Goal: Check status: Check status

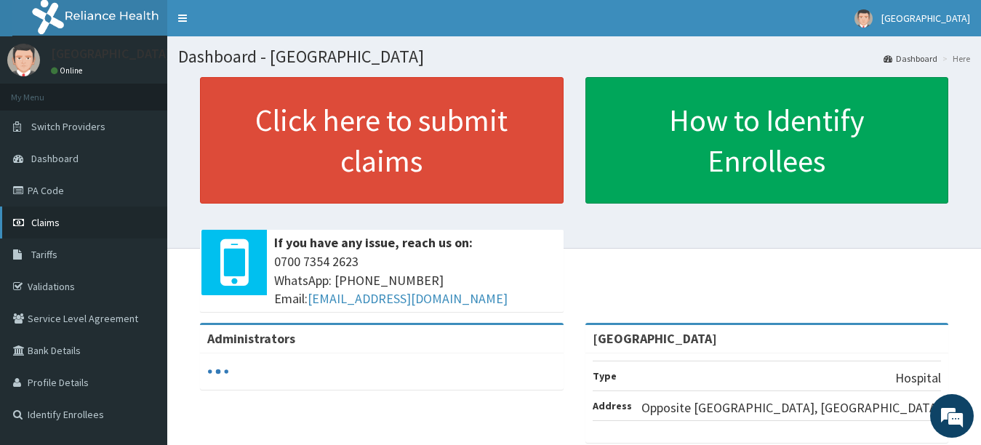
click at [50, 225] on span "Claims" at bounding box center [45, 222] width 28 height 13
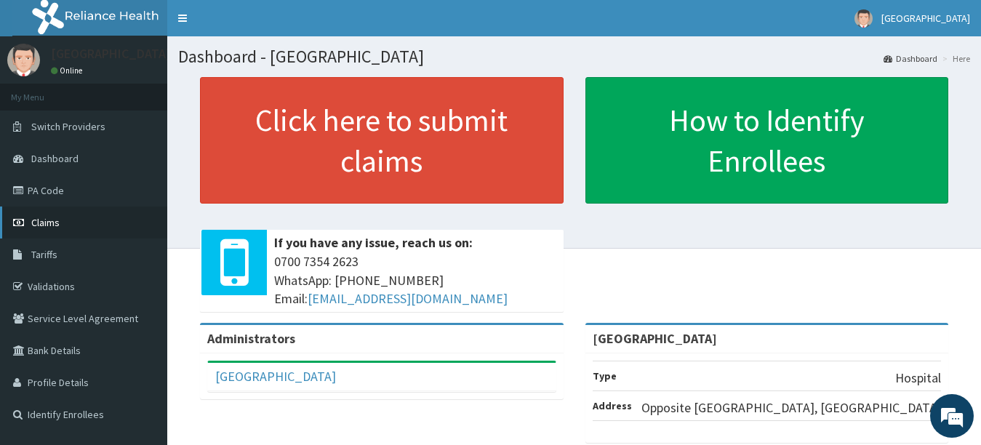
click at [61, 221] on link "Claims" at bounding box center [83, 223] width 167 height 32
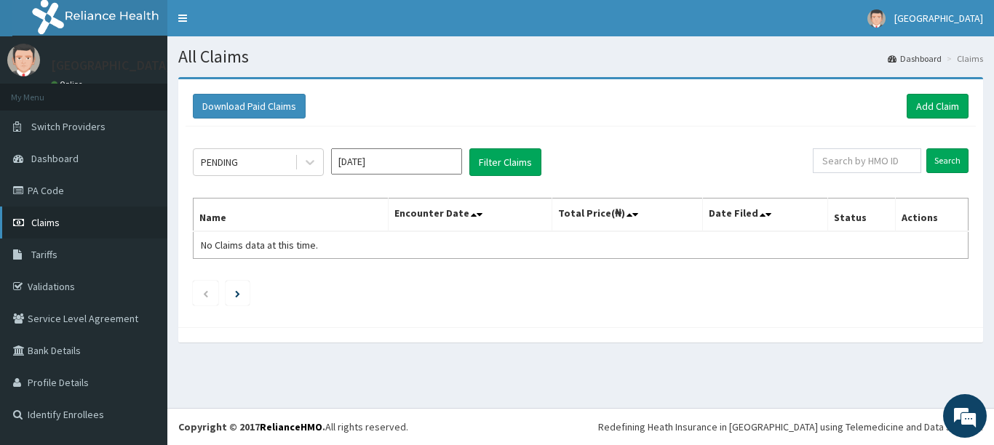
click at [54, 229] on link "Claims" at bounding box center [83, 223] width 167 height 32
click at [308, 160] on icon at bounding box center [310, 162] width 15 height 15
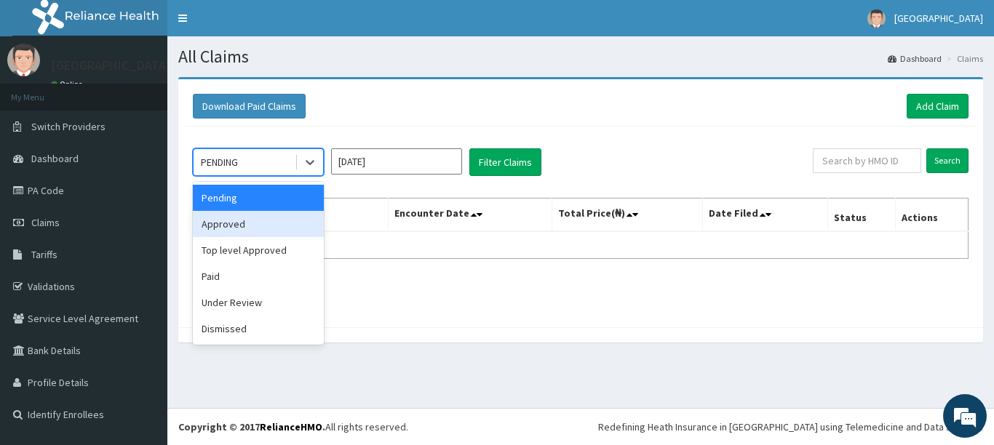
click at [279, 220] on div "Approved" at bounding box center [258, 224] width 131 height 26
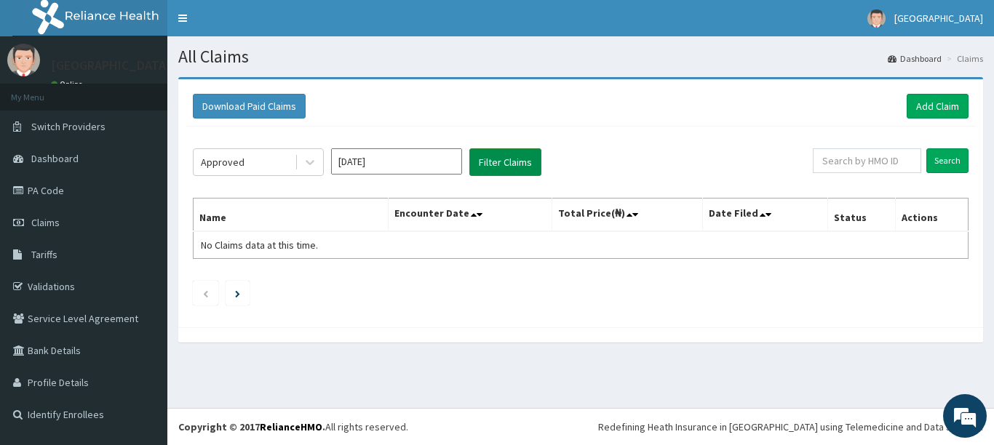
click at [497, 160] on button "Filter Claims" at bounding box center [505, 162] width 72 height 28
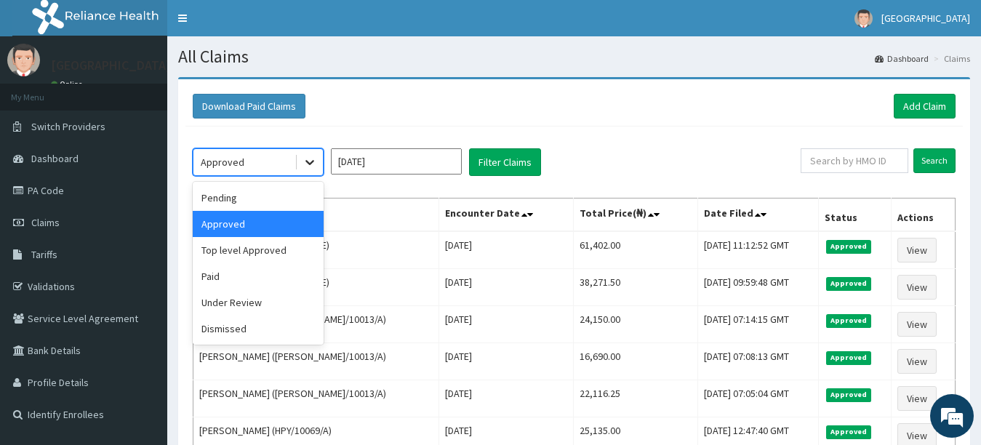
click at [301, 160] on div at bounding box center [310, 162] width 26 height 26
click at [272, 310] on div "Under Review" at bounding box center [258, 303] width 131 height 26
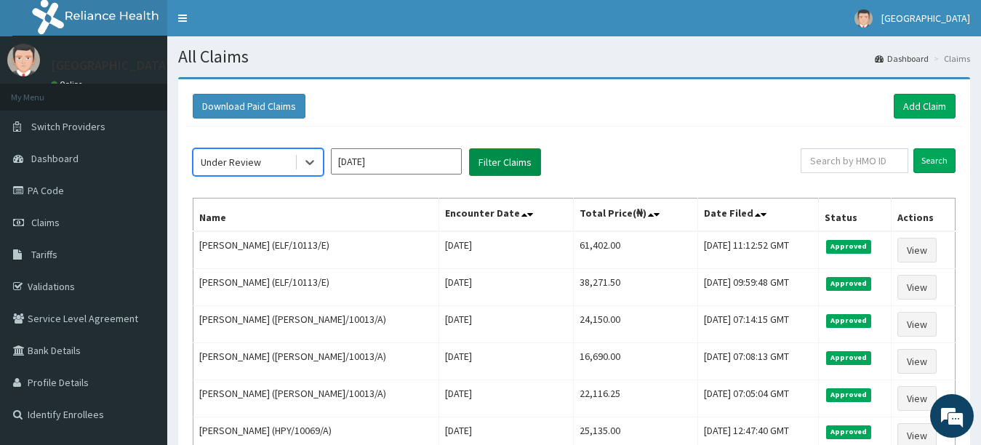
click at [496, 169] on button "Filter Claims" at bounding box center [505, 162] width 72 height 28
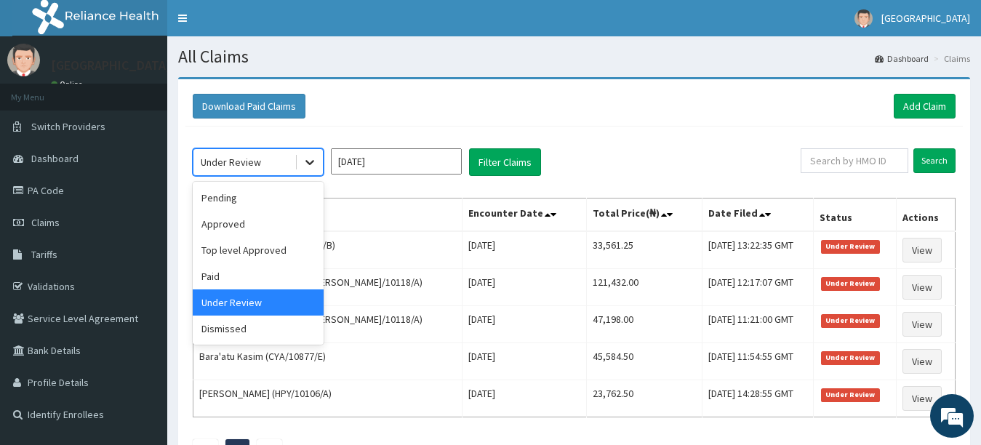
click at [311, 164] on icon at bounding box center [310, 162] width 15 height 15
click at [279, 265] on div "Paid" at bounding box center [258, 276] width 131 height 26
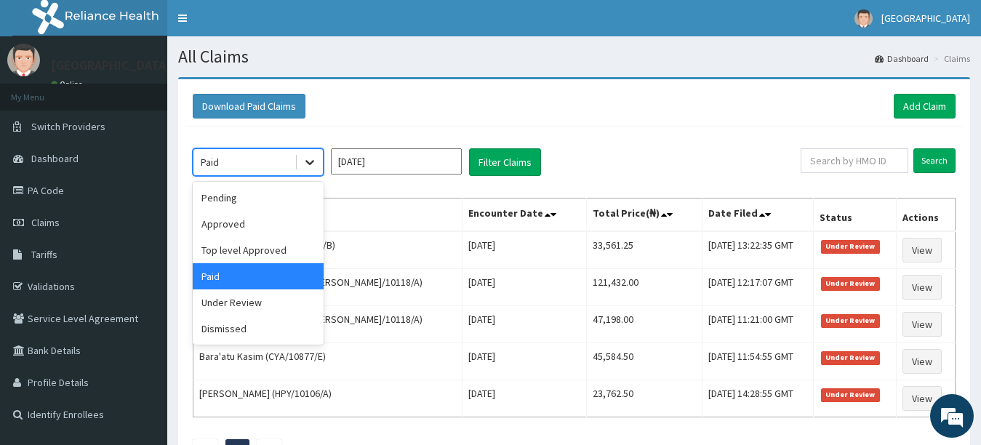
click at [305, 155] on icon at bounding box center [310, 162] width 15 height 15
click at [274, 247] on div "Top level Approved" at bounding box center [258, 250] width 131 height 26
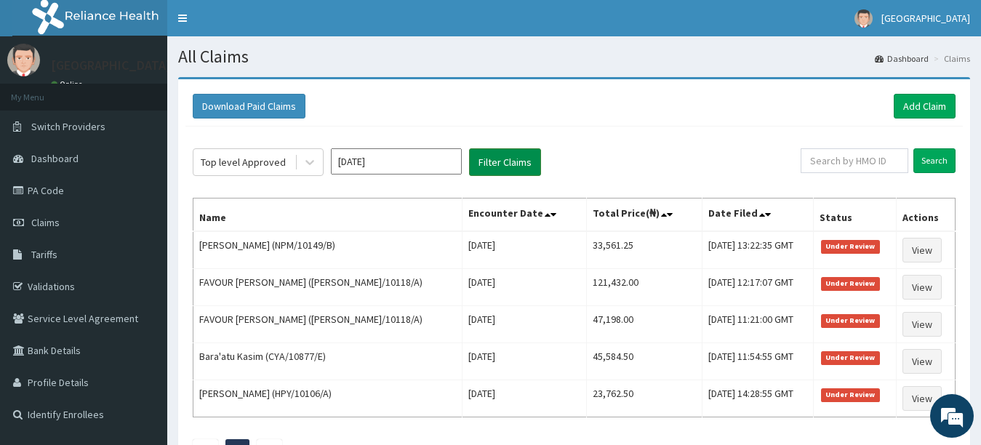
click at [494, 166] on button "Filter Claims" at bounding box center [505, 162] width 72 height 28
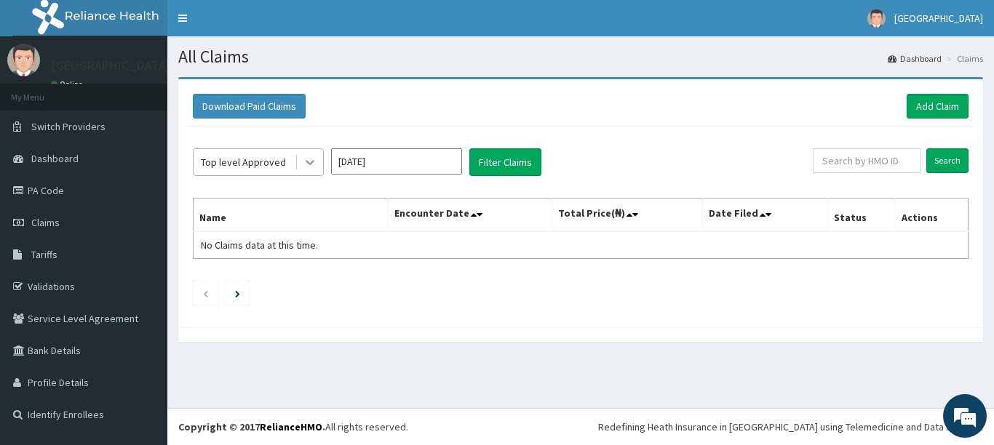
click at [304, 160] on icon at bounding box center [310, 162] width 15 height 15
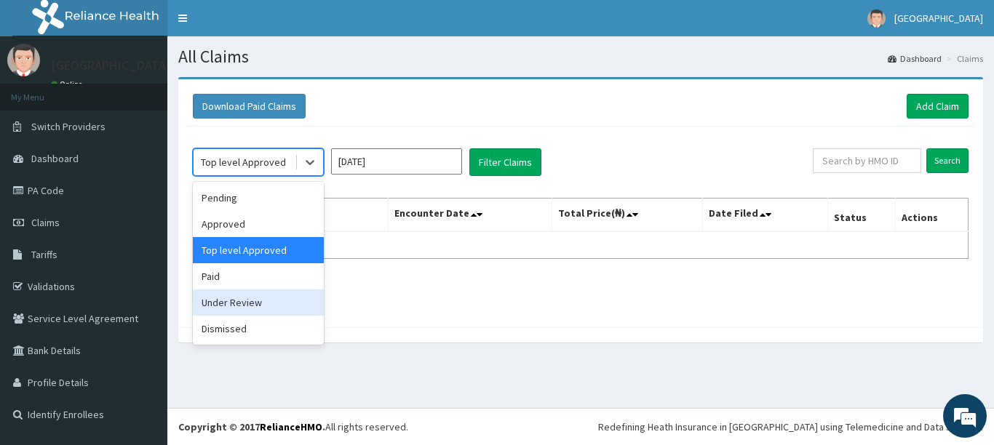
click at [247, 306] on div "Under Review" at bounding box center [258, 303] width 131 height 26
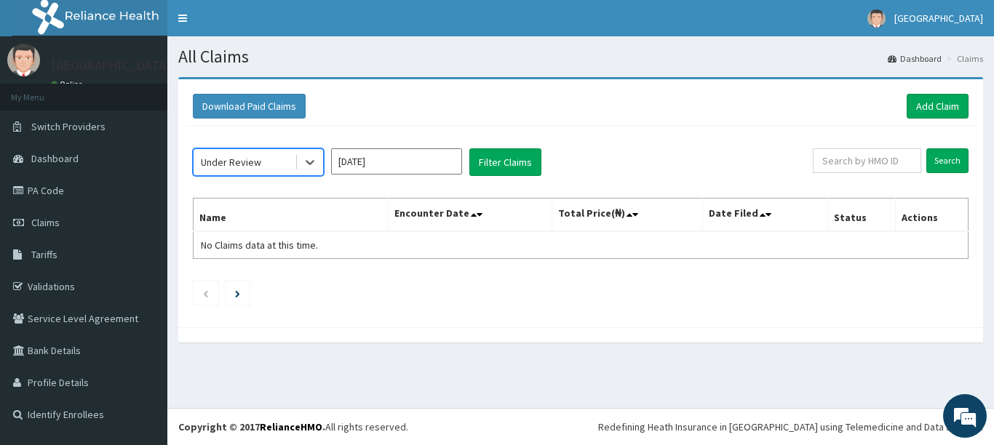
click at [412, 156] on input "[DATE]" at bounding box center [396, 161] width 131 height 26
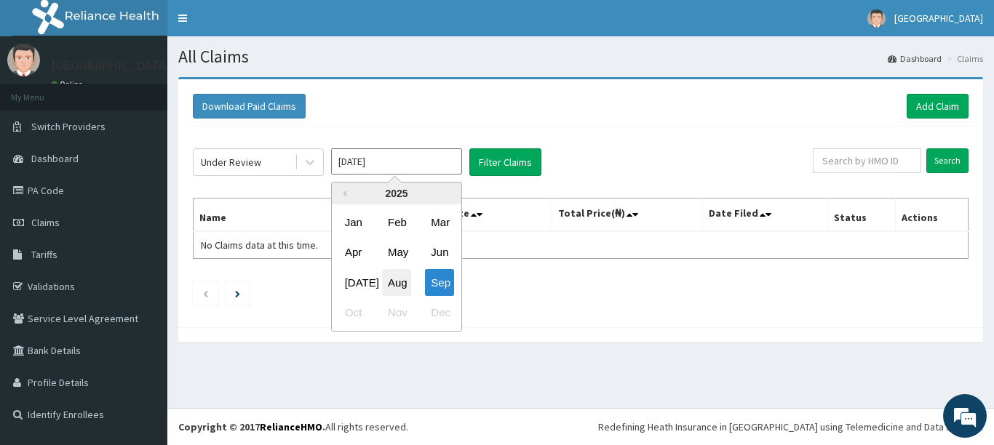
click at [395, 284] on div "Aug" at bounding box center [396, 282] width 29 height 27
type input "Aug 2025"
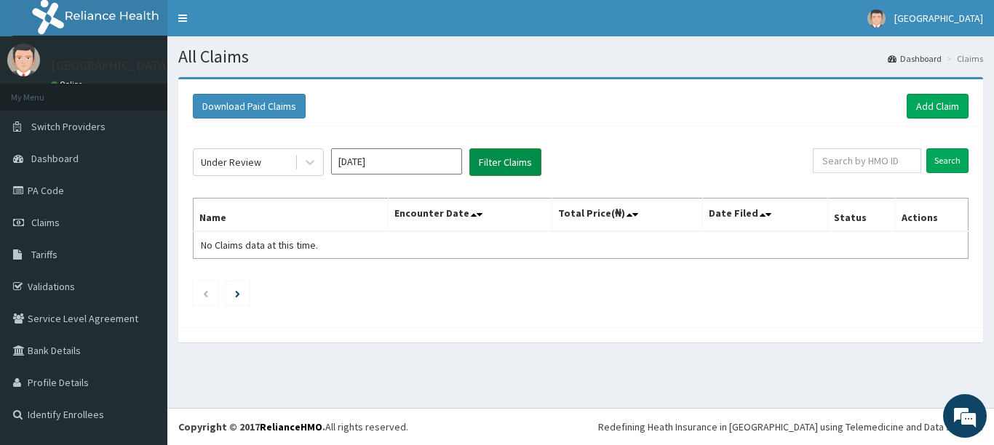
click at [516, 172] on button "Filter Claims" at bounding box center [505, 162] width 72 height 28
